Goal: Navigation & Orientation: Find specific page/section

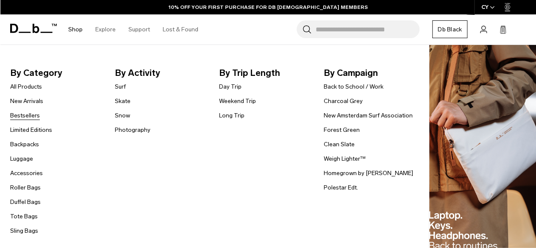
click at [21, 114] on link "Bestsellers" at bounding box center [25, 115] width 30 height 9
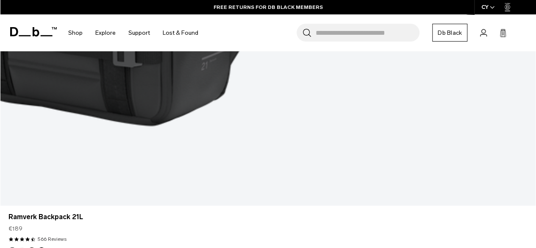
scroll to position [2016, 0]
